Goal: Task Accomplishment & Management: Manage account settings

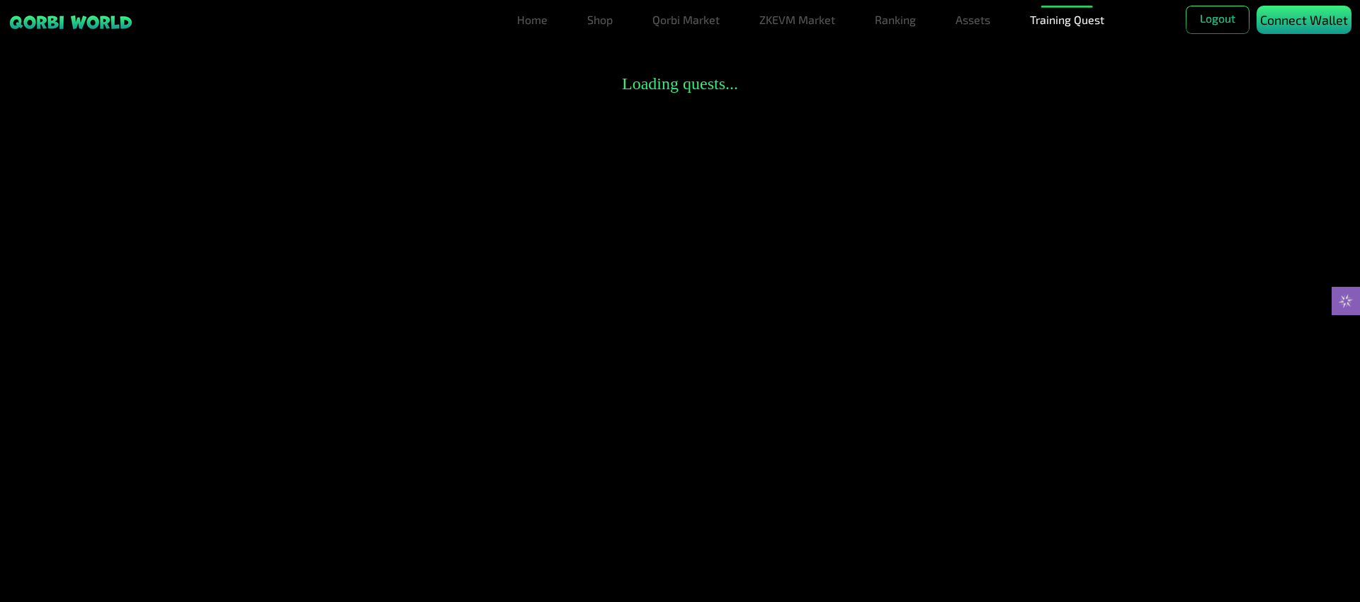
click at [1278, 21] on p "Connect Wallet" at bounding box center [1305, 20] width 88 height 19
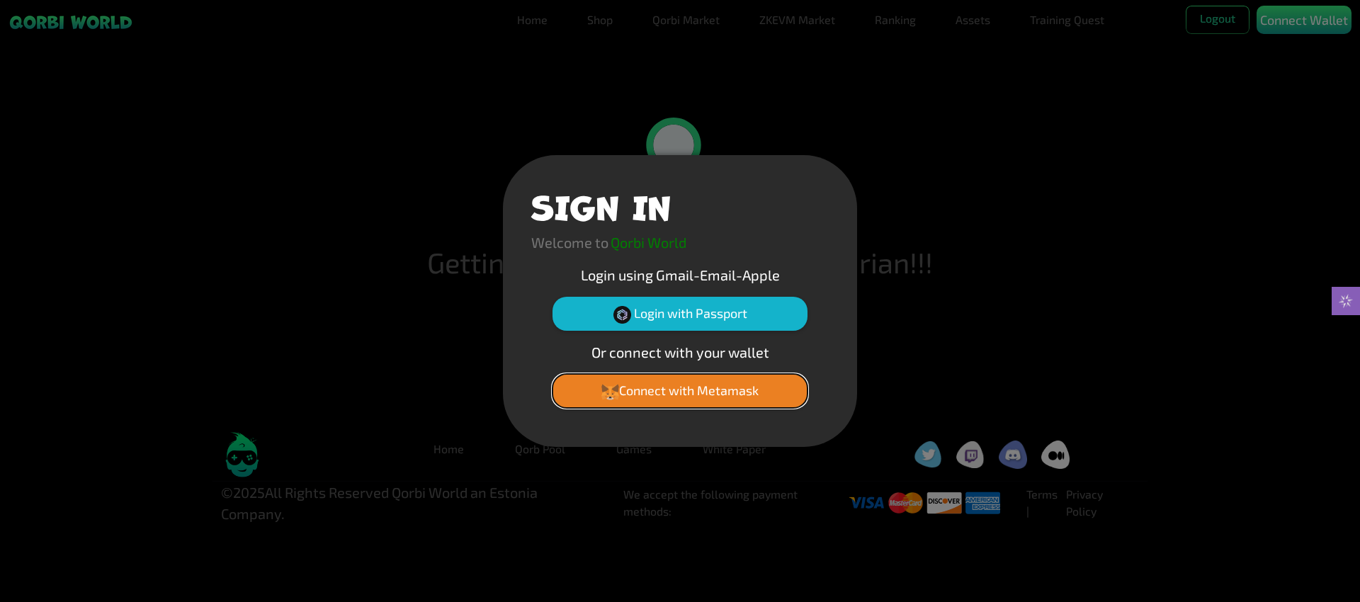
click at [675, 394] on button "Connect with Metamask" at bounding box center [680, 391] width 255 height 34
click at [690, 394] on button "Connect with Metamask" at bounding box center [680, 391] width 255 height 34
click at [682, 386] on button "Connect with Metamask" at bounding box center [680, 391] width 255 height 34
click at [725, 382] on button "Connect with Metamask" at bounding box center [680, 391] width 255 height 34
click at [691, 399] on button "Connect with Metamask" at bounding box center [680, 391] width 255 height 34
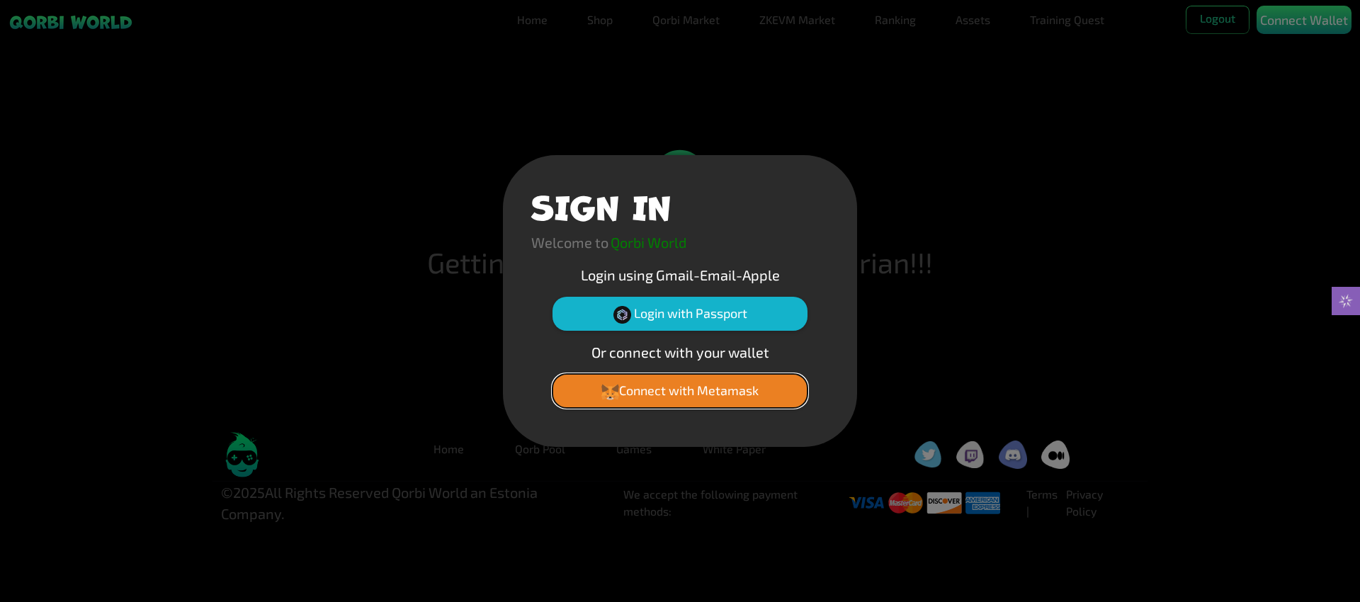
click at [691, 399] on button "Connect with Metamask" at bounding box center [680, 391] width 255 height 34
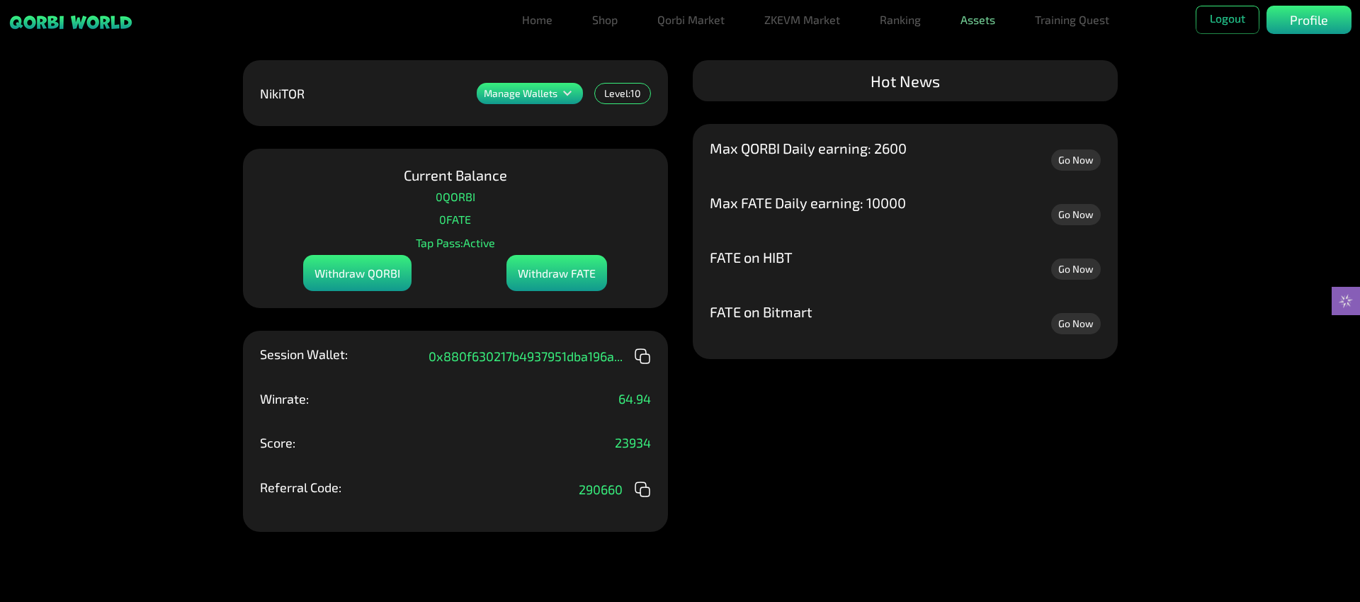
click at [980, 28] on link "Assets" at bounding box center [978, 20] width 46 height 28
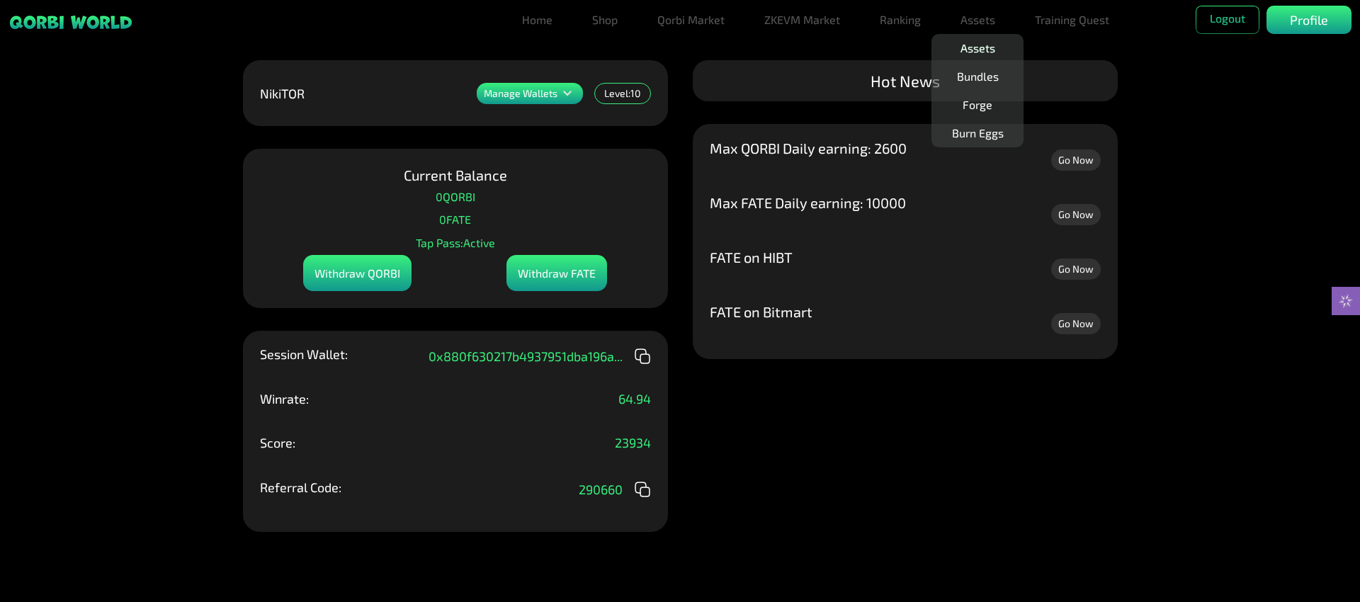
click at [984, 48] on link "Assets" at bounding box center [978, 48] width 46 height 28
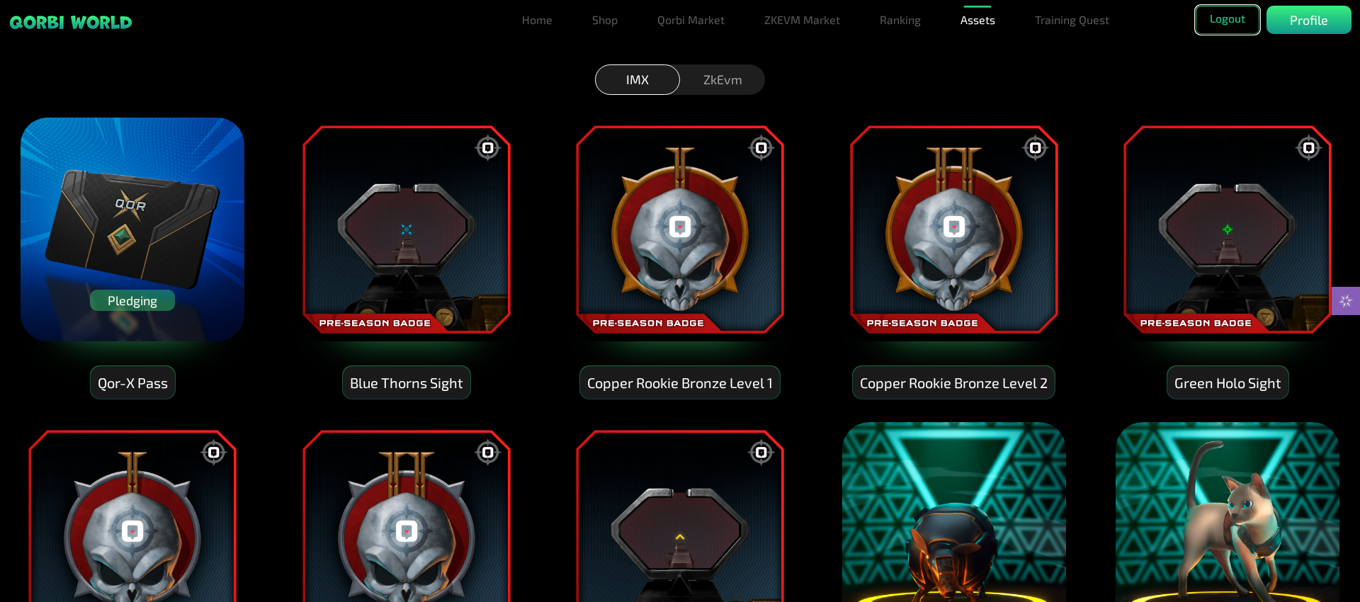
click at [1222, 23] on button "Logout" at bounding box center [1228, 20] width 64 height 28
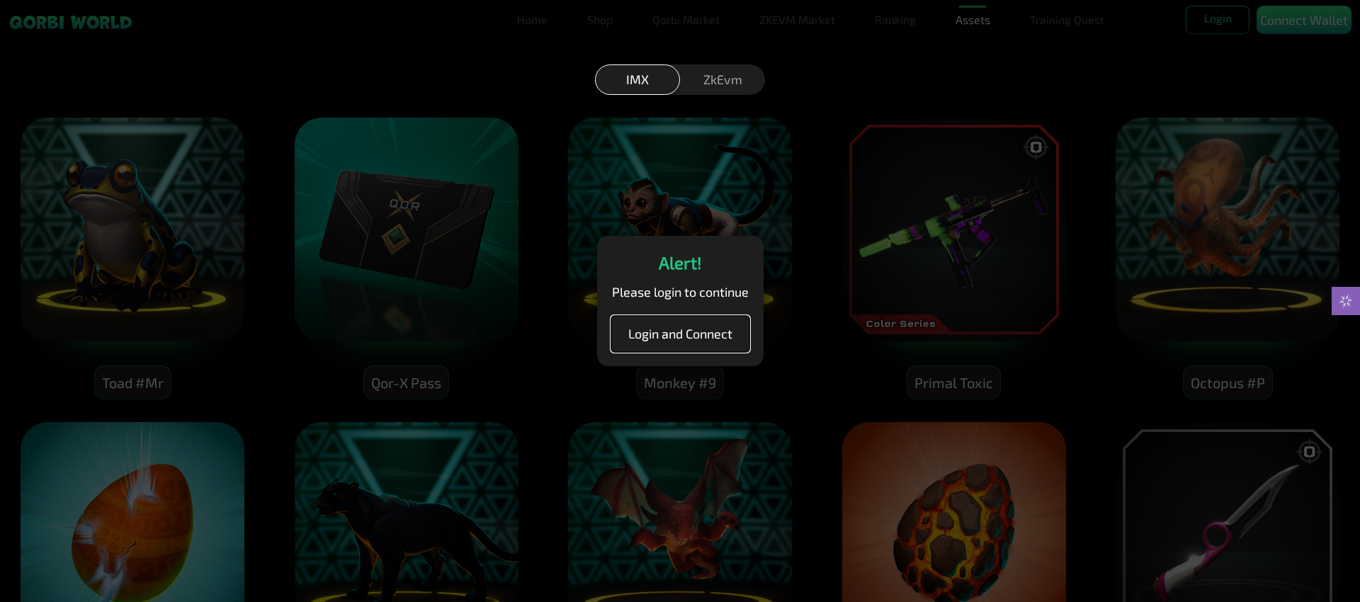
click at [689, 340] on button "Login and Connect" at bounding box center [680, 334] width 138 height 36
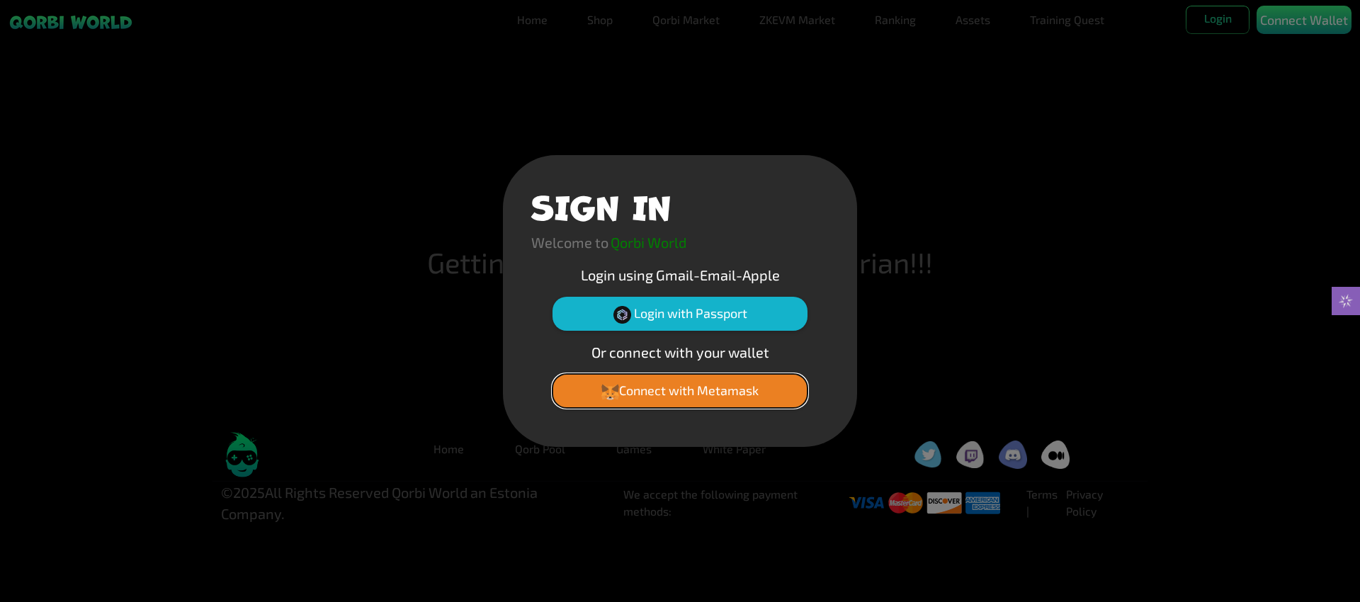
click at [711, 400] on button "Connect with Metamask" at bounding box center [680, 391] width 255 height 34
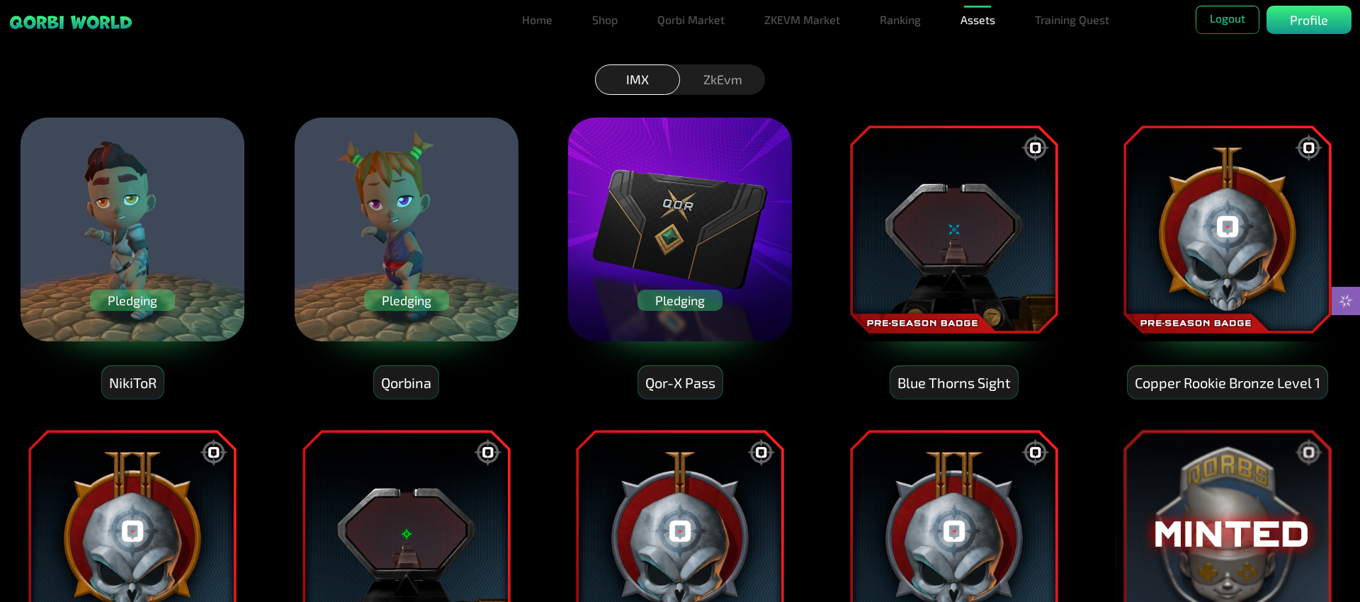
click at [148, 296] on div "Pledging" at bounding box center [132, 300] width 85 height 21
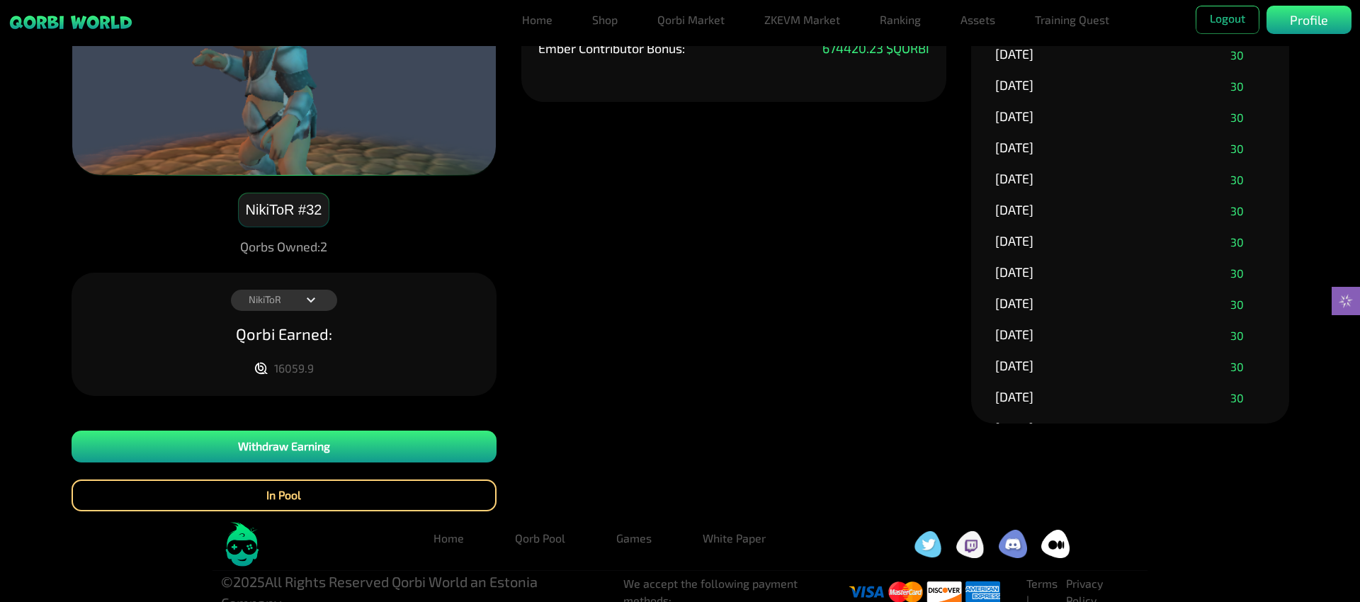
scroll to position [152, 0]
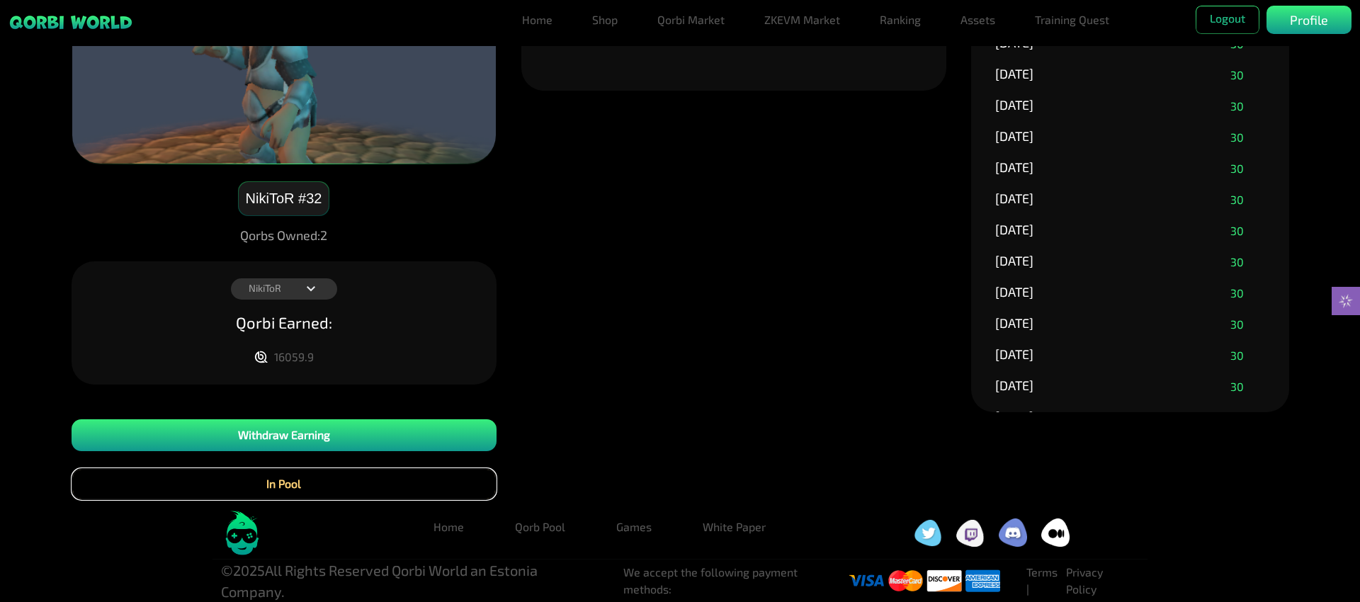
click at [291, 487] on button "In Pool" at bounding box center [284, 484] width 425 height 32
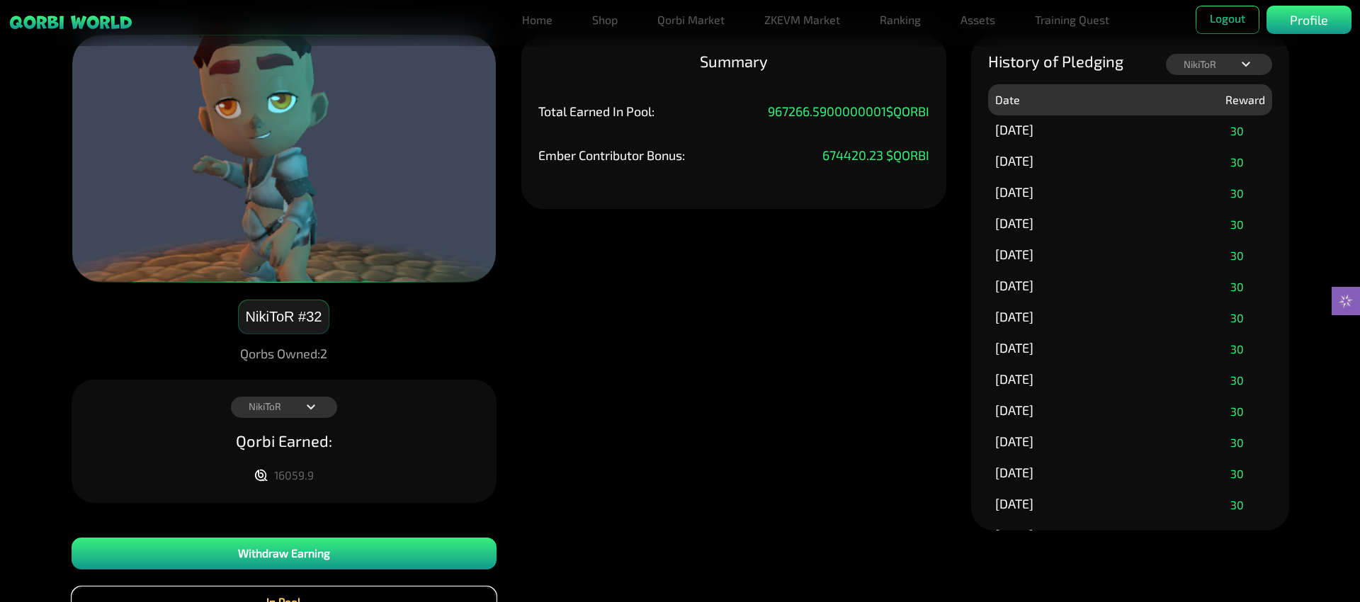
scroll to position [0, 0]
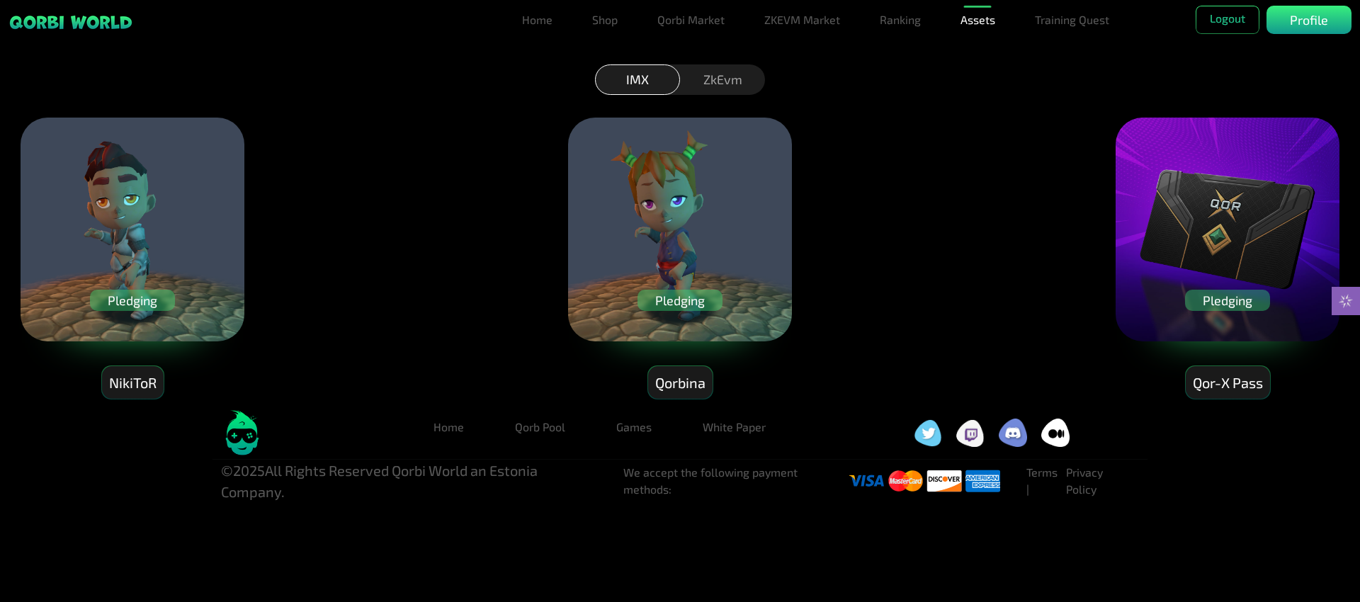
click at [664, 299] on div "Pledging" at bounding box center [680, 300] width 85 height 21
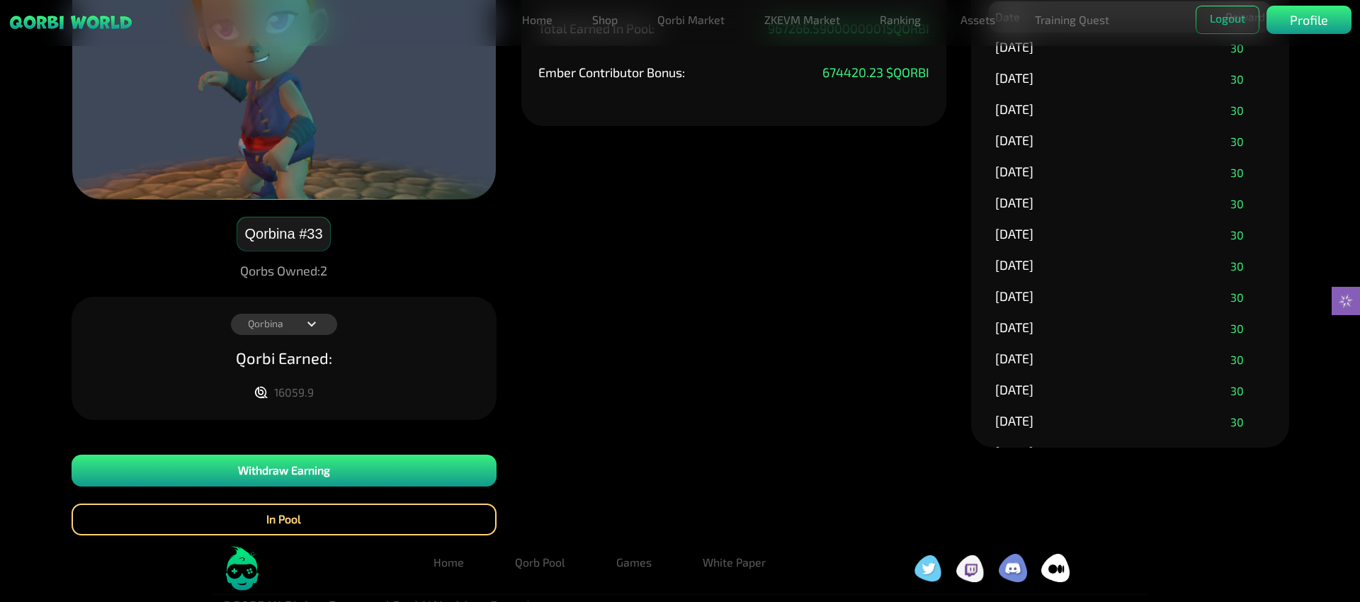
scroll to position [152, 0]
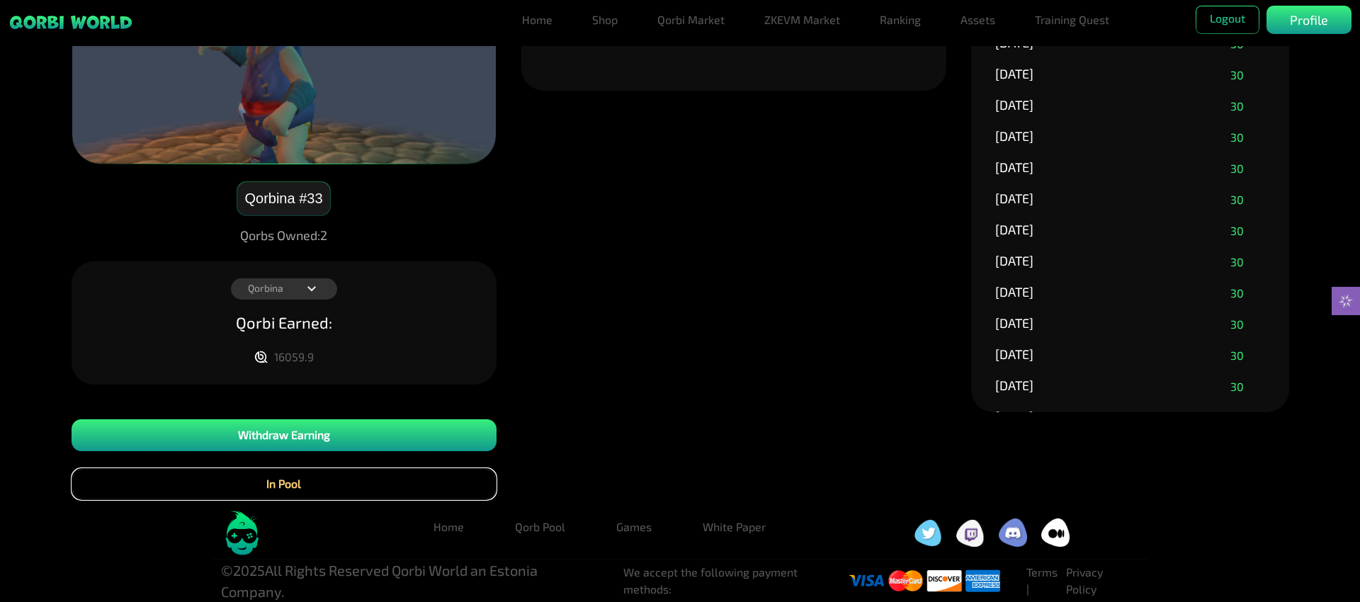
click at [315, 483] on button "In Pool" at bounding box center [284, 484] width 425 height 32
click at [298, 473] on button "In Pool" at bounding box center [284, 484] width 425 height 32
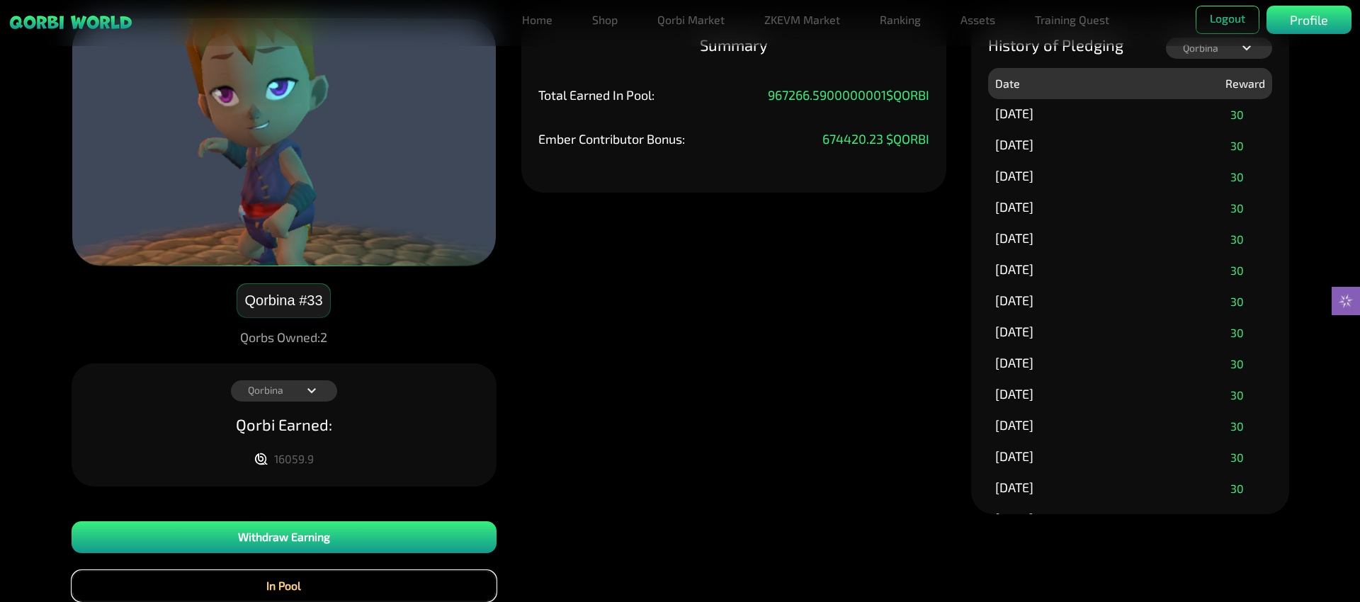
scroll to position [0, 0]
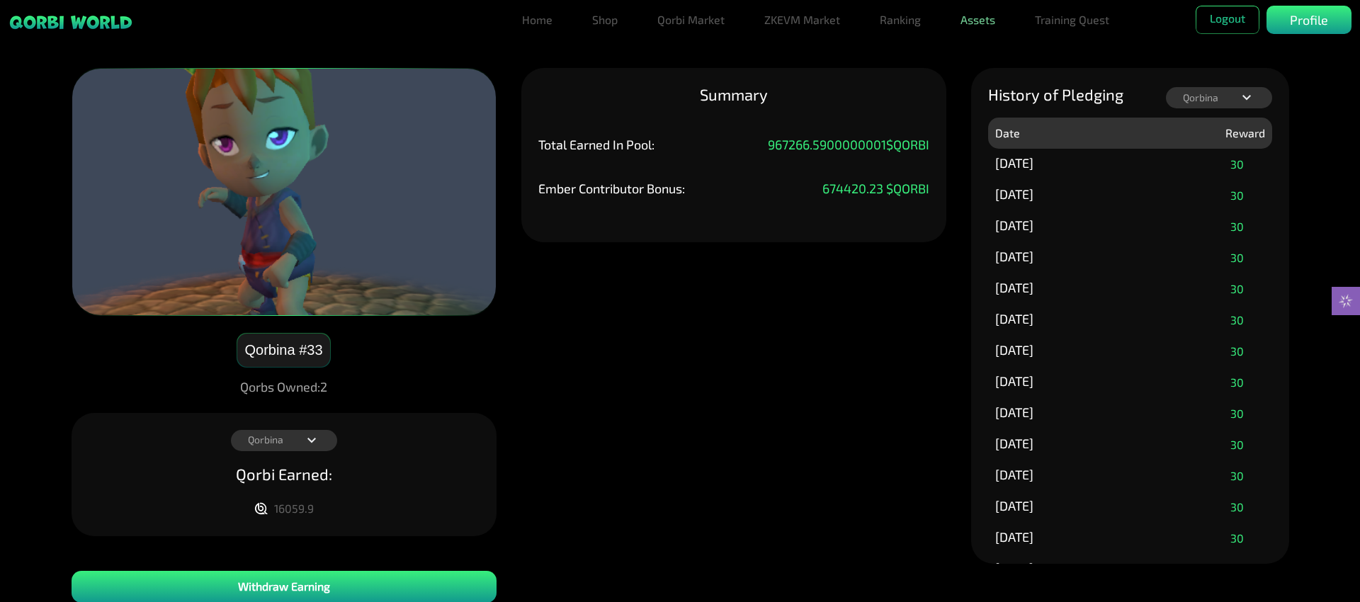
click at [998, 20] on ul "Home Shop Qorbi Market ZKEVM Market Ranking Assets Assets Bundles Forge Burn Eg…" at bounding box center [830, 20] width 627 height 28
click at [987, 26] on link "Assets" at bounding box center [978, 20] width 46 height 28
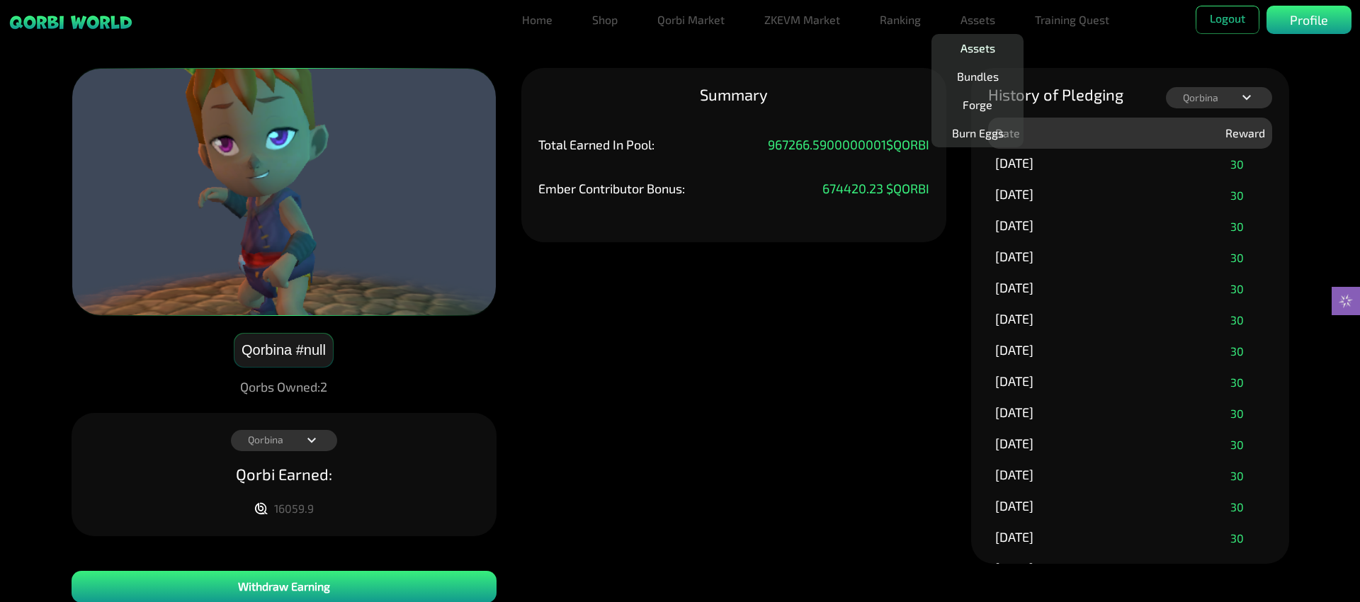
click at [971, 50] on link "Assets" at bounding box center [978, 48] width 46 height 28
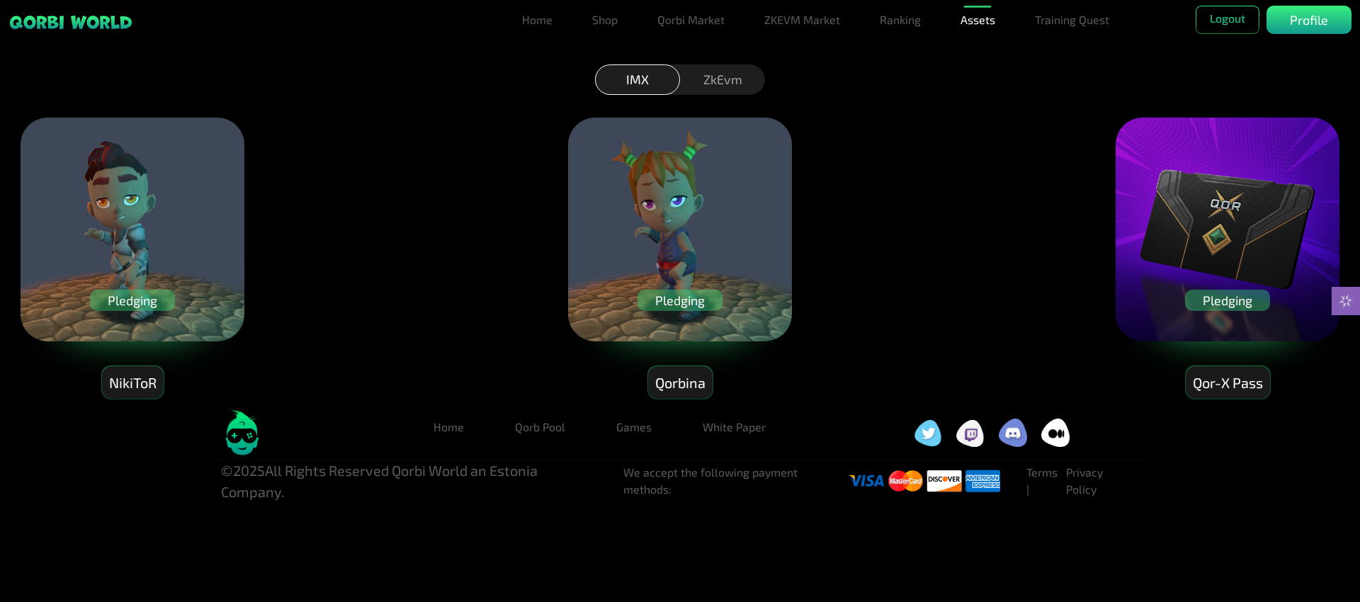
click at [1224, 300] on div "Pledging" at bounding box center [1227, 300] width 85 height 21
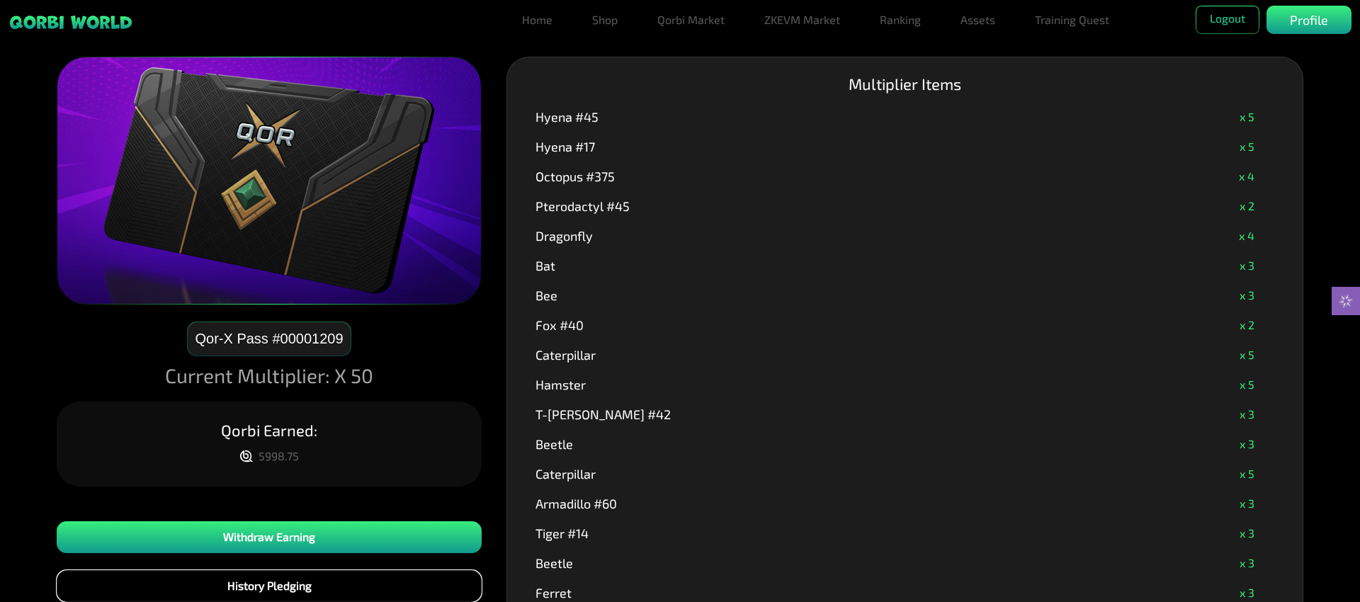
click at [320, 587] on button "History Pledging" at bounding box center [269, 586] width 425 height 32
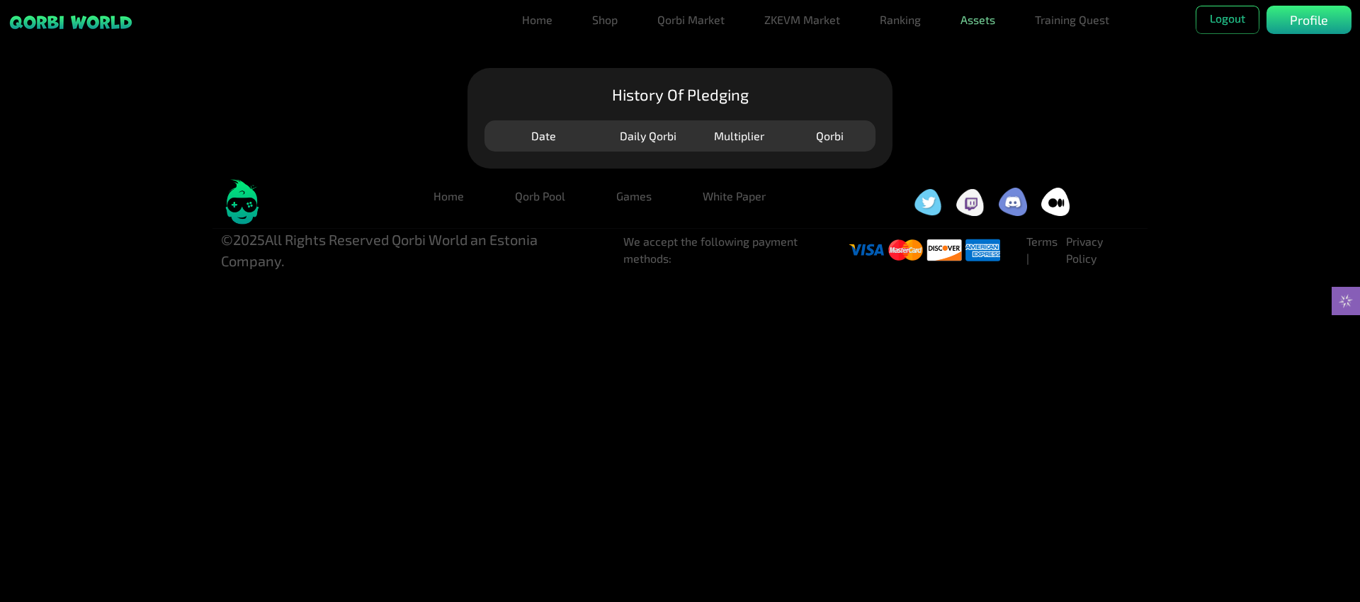
click at [986, 20] on link "Assets" at bounding box center [978, 20] width 46 height 28
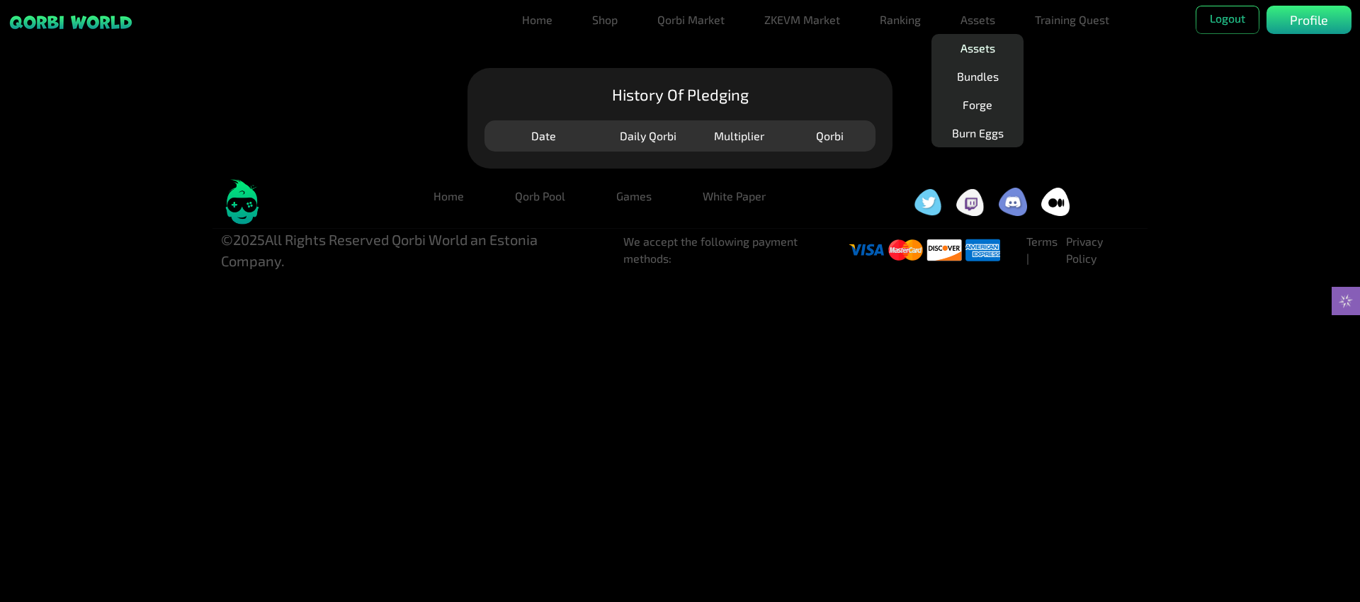
click at [979, 43] on link "Assets" at bounding box center [978, 48] width 46 height 28
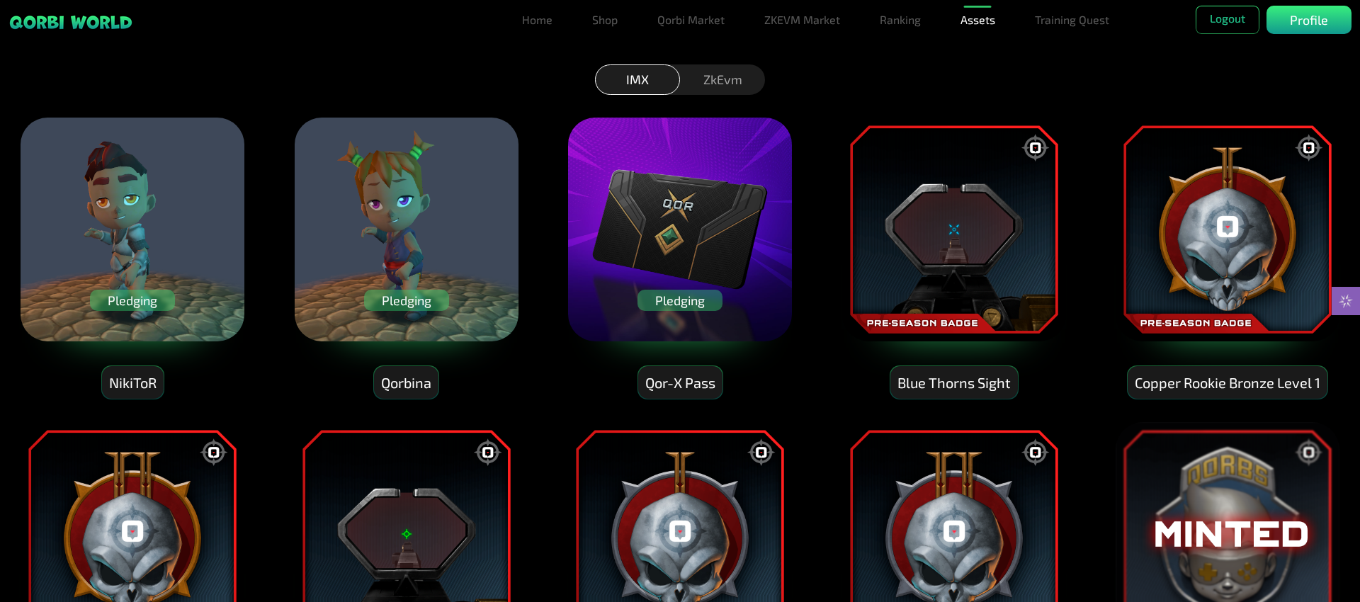
click at [741, 79] on div "ZkEvm" at bounding box center [722, 79] width 85 height 30
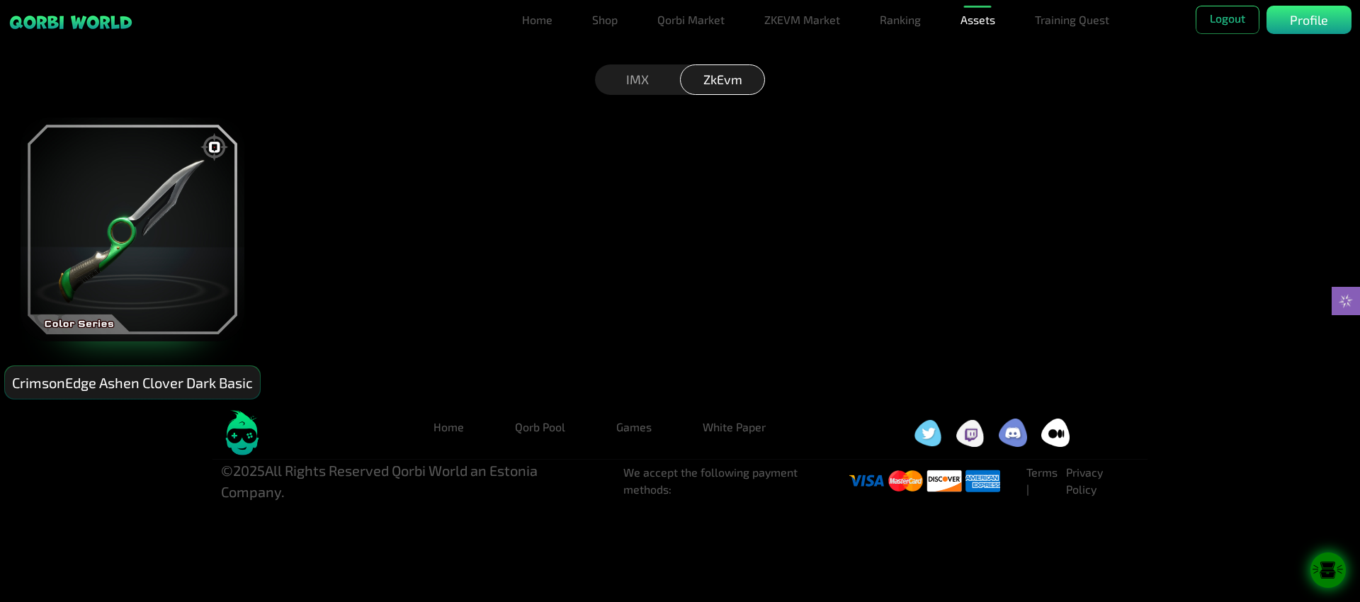
click at [631, 74] on div "IMX" at bounding box center [637, 79] width 85 height 30
